Goal: Check status: Check status

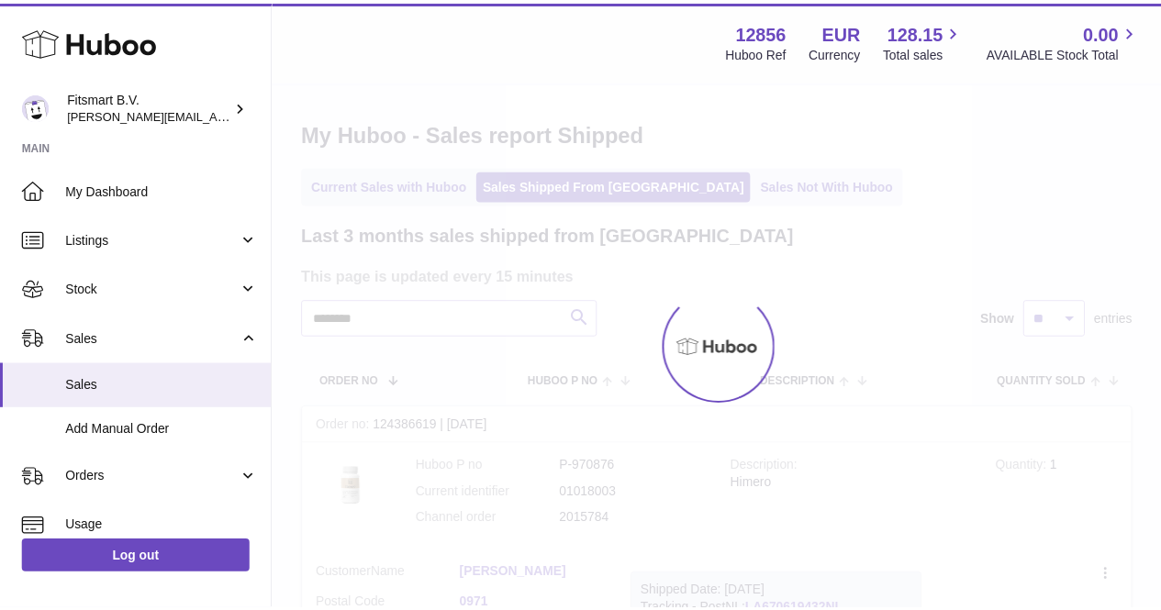
scroll to position [61, 0]
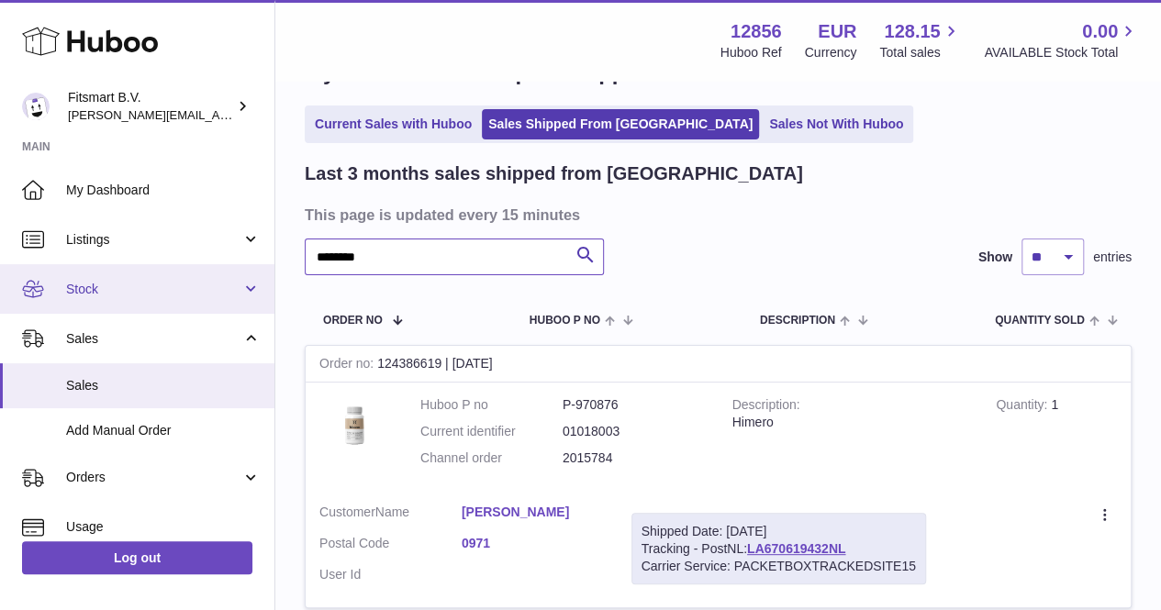
drag, startPoint x: 413, startPoint y: 257, endPoint x: 243, endPoint y: 284, distance: 171.9
click at [243, 284] on div "Huboo Fitsmart B.V. [PERSON_NAME][EMAIL_ADDRESS][DOMAIN_NAME] Main My Dashboard…" at bounding box center [580, 357] width 1161 height 837
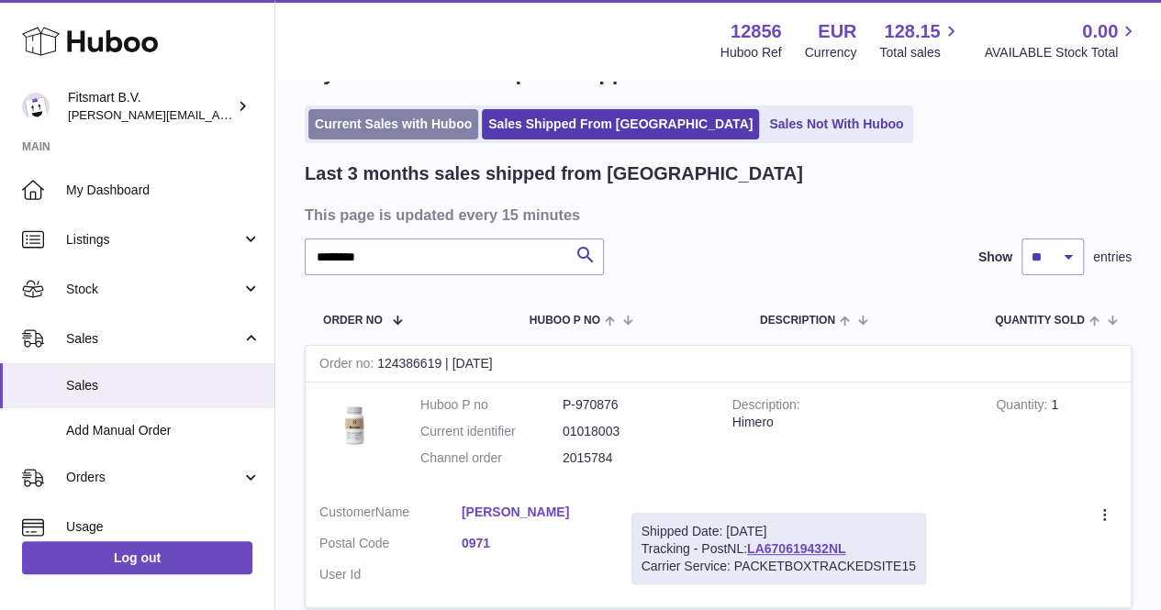
click at [375, 113] on link "Current Sales with Huboo" at bounding box center [393, 124] width 170 height 30
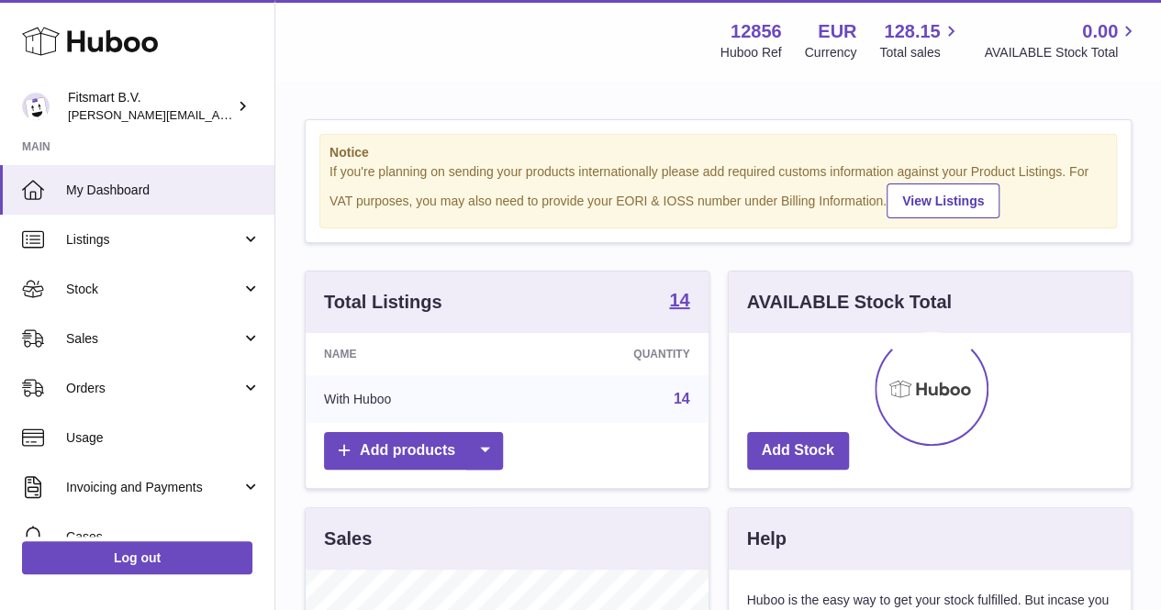
scroll to position [286, 402]
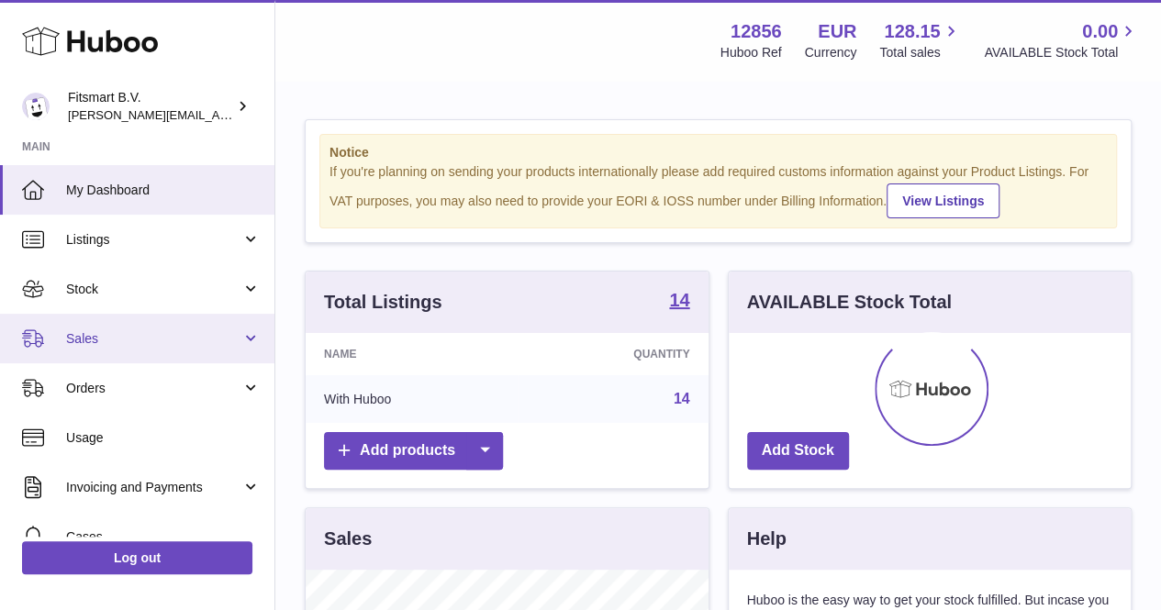
click at [159, 328] on link "Sales" at bounding box center [137, 339] width 274 height 50
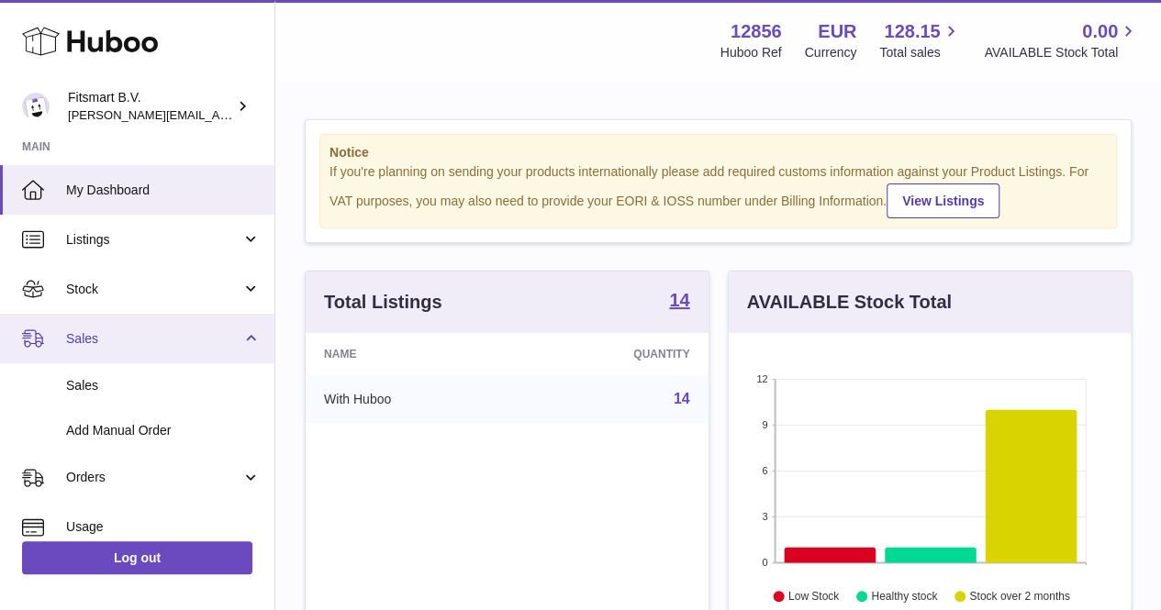
click at [145, 357] on link "Sales" at bounding box center [137, 339] width 274 height 50
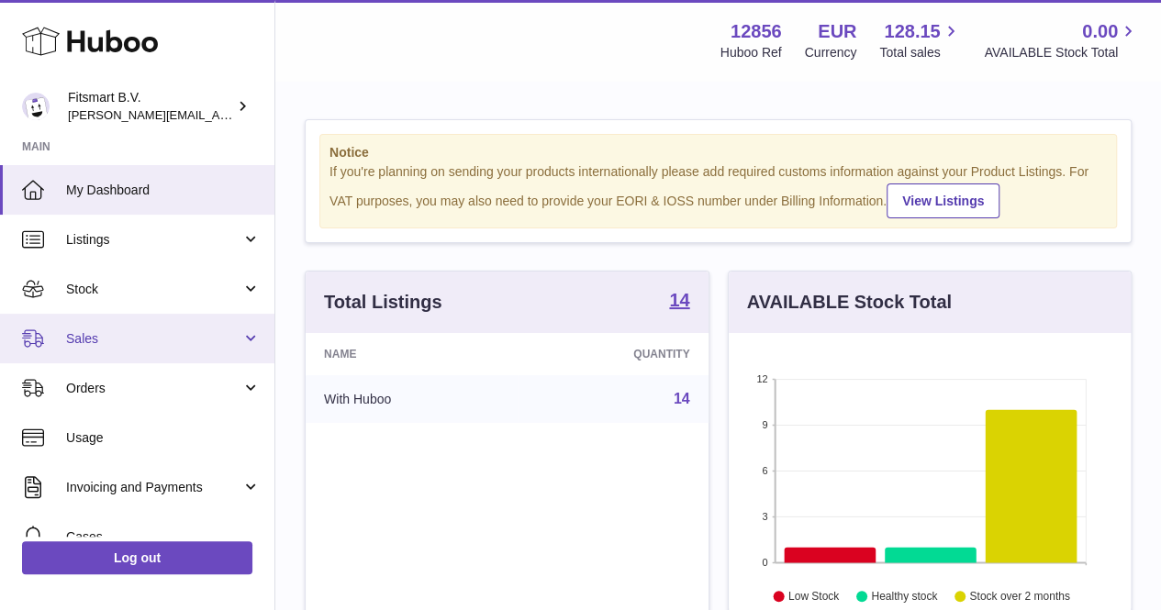
click at [131, 352] on link "Sales" at bounding box center [137, 339] width 274 height 50
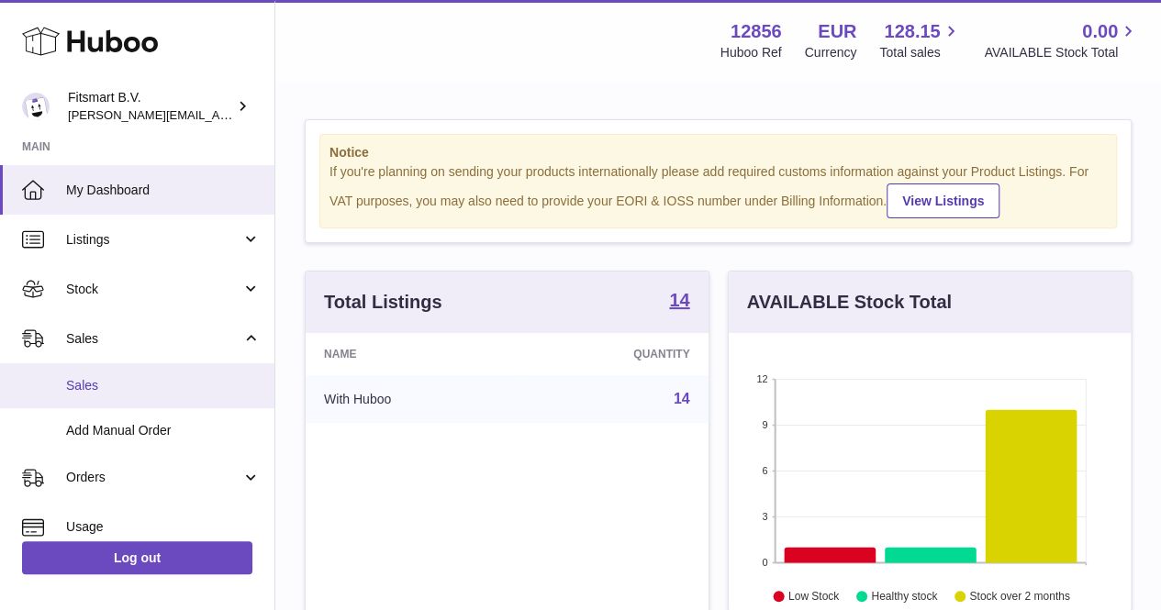
click at [125, 371] on link "Sales" at bounding box center [137, 385] width 274 height 45
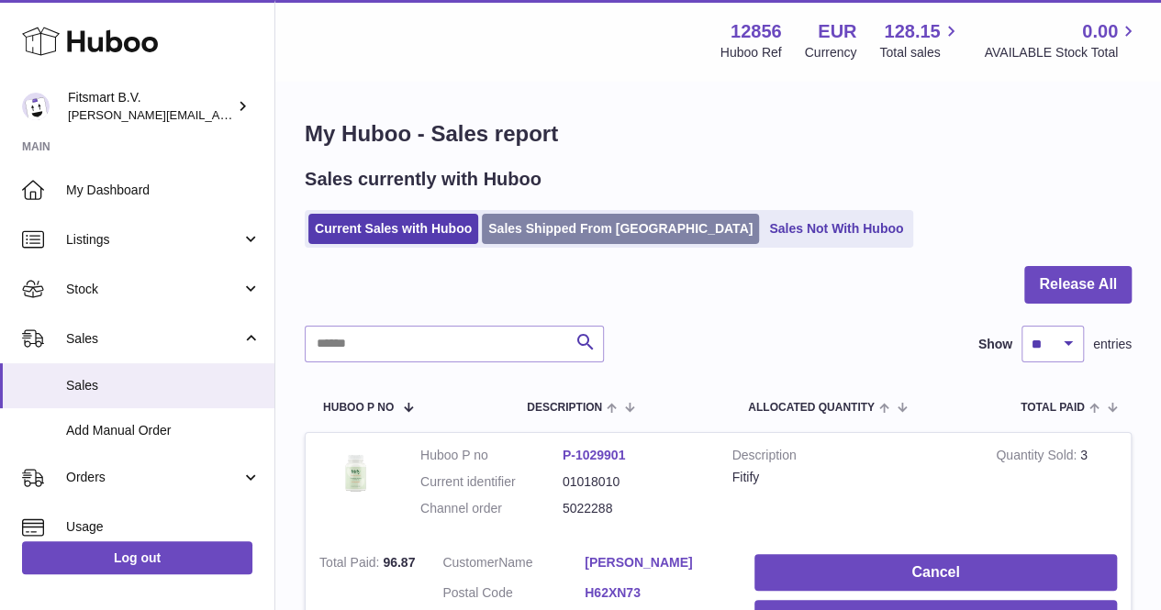
click at [532, 241] on link "Sales Shipped From [GEOGRAPHIC_DATA]" at bounding box center [620, 229] width 277 height 30
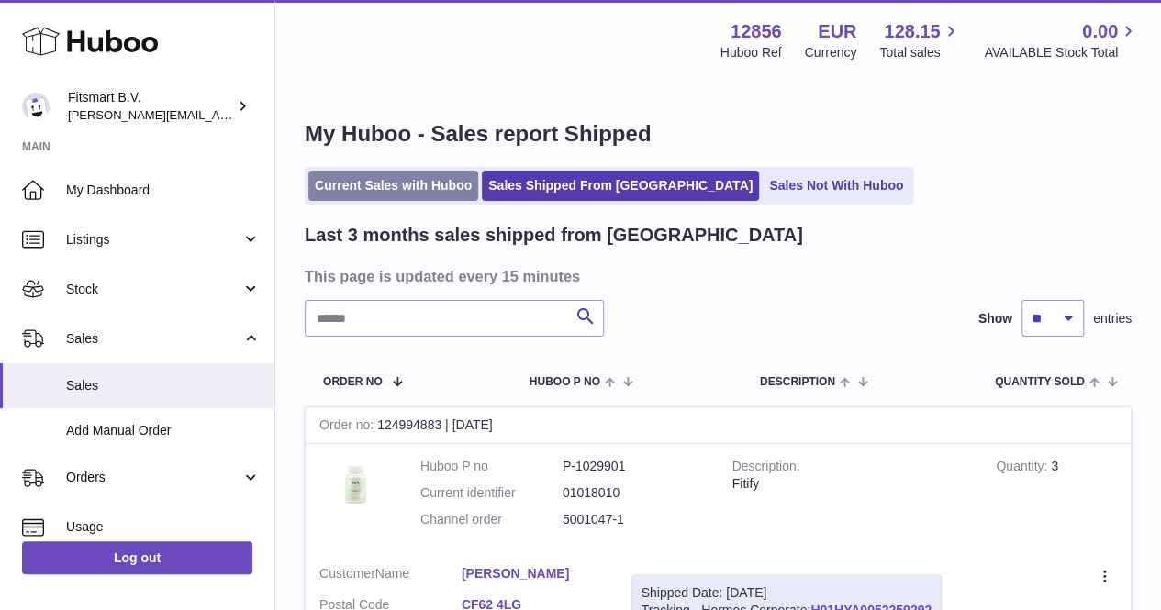
click at [341, 195] on link "Current Sales with Huboo" at bounding box center [393, 186] width 170 height 30
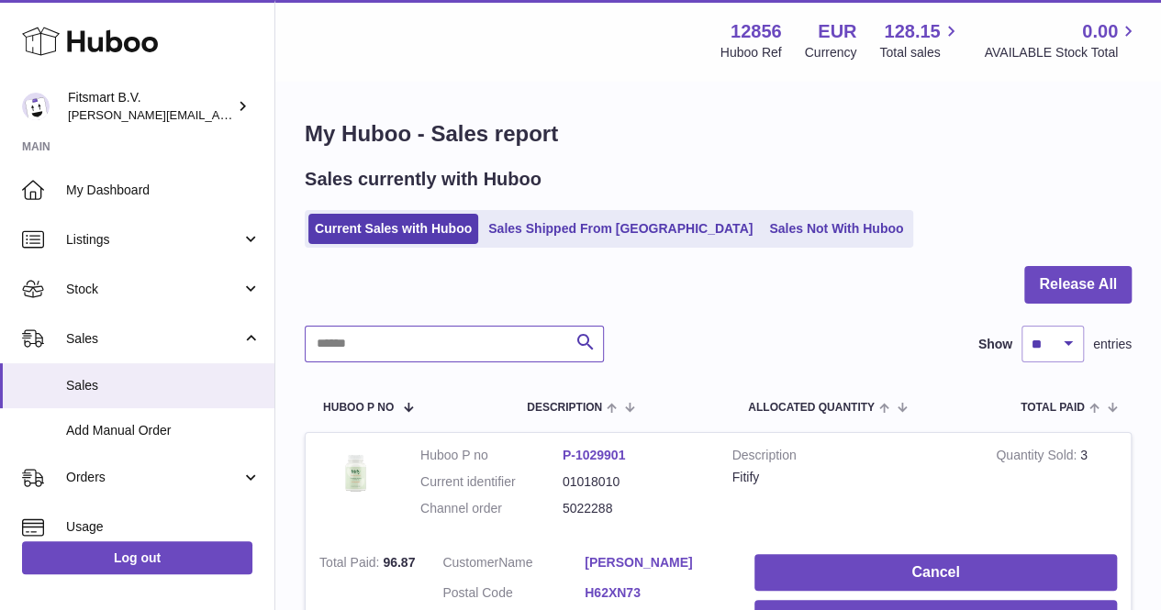
click at [419, 342] on input "text" at bounding box center [454, 344] width 299 height 37
paste input "*******"
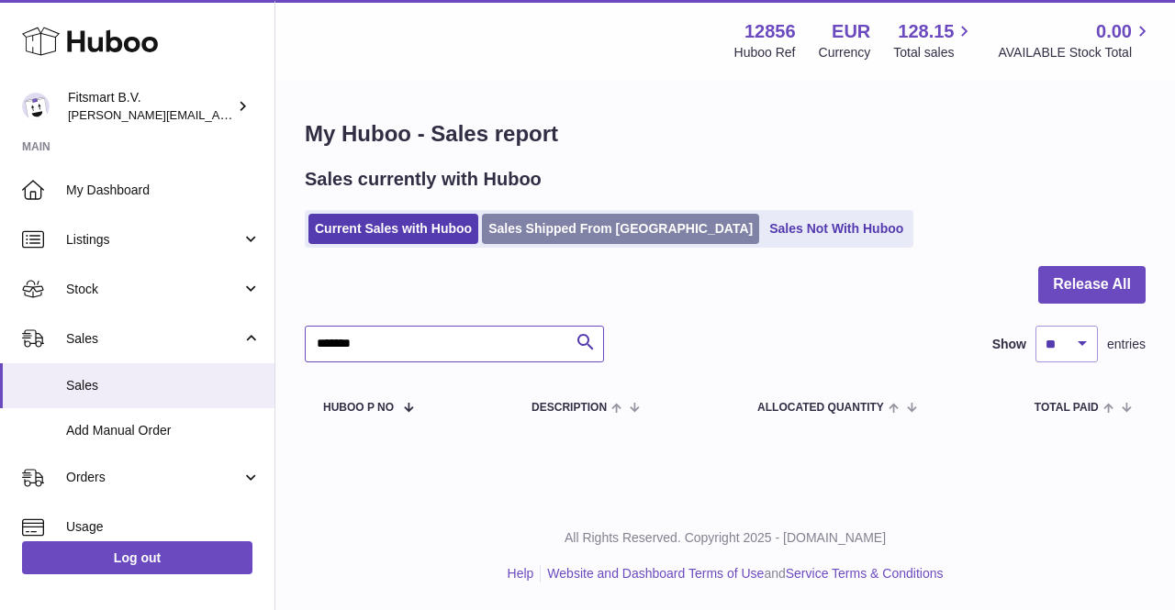
type input "*******"
click at [568, 230] on link "Sales Shipped From Huboo" at bounding box center [620, 229] width 277 height 30
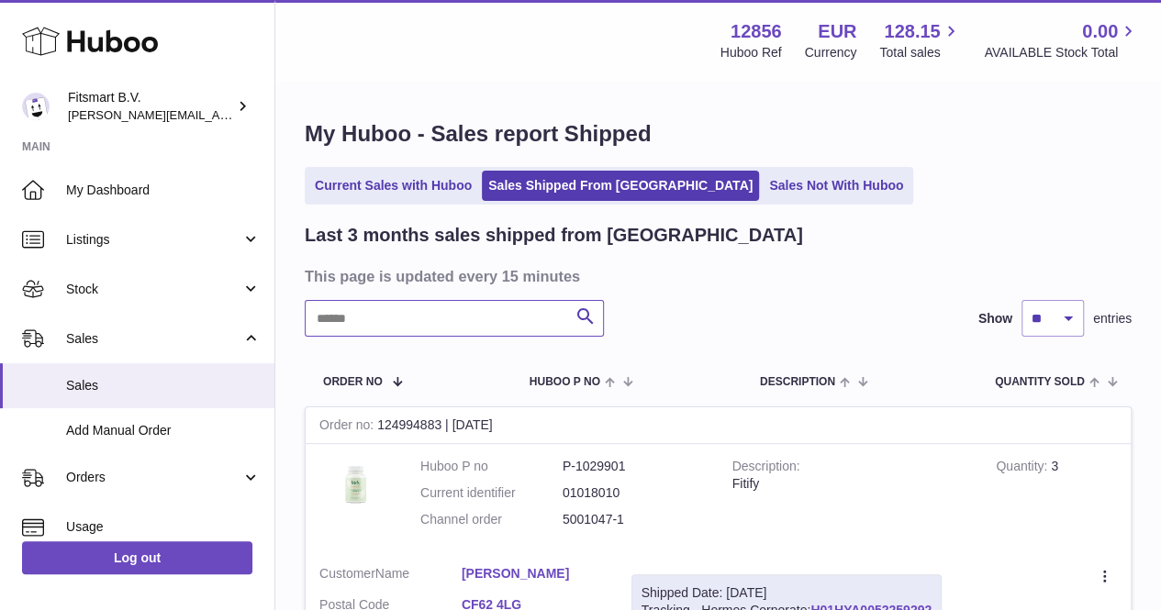
click at [415, 313] on input "text" at bounding box center [454, 318] width 299 height 37
paste input "*******"
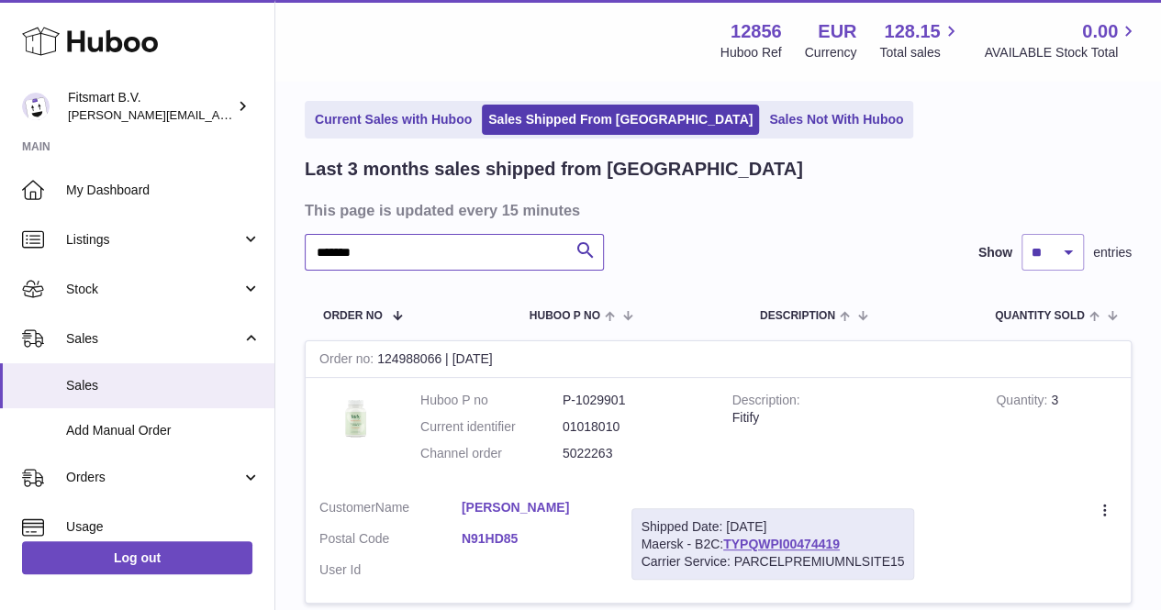
scroll to position [75, 0]
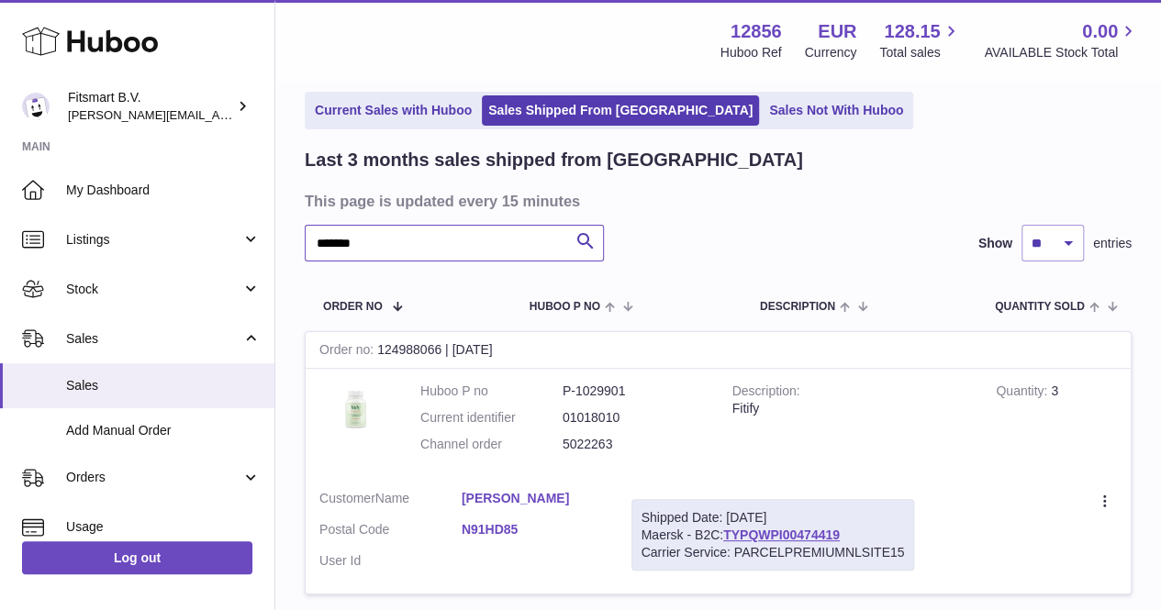
type input "*******"
click at [510, 500] on link "[PERSON_NAME]" at bounding box center [533, 498] width 142 height 17
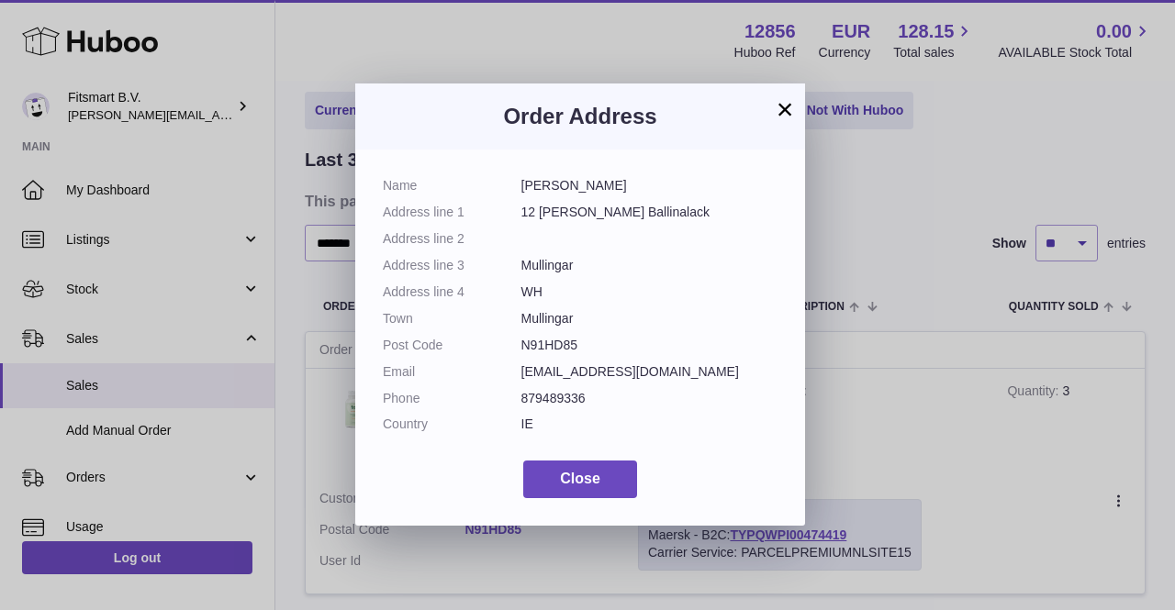
click at [788, 120] on button "×" at bounding box center [785, 109] width 22 height 22
